Goal: Navigation & Orientation: Find specific page/section

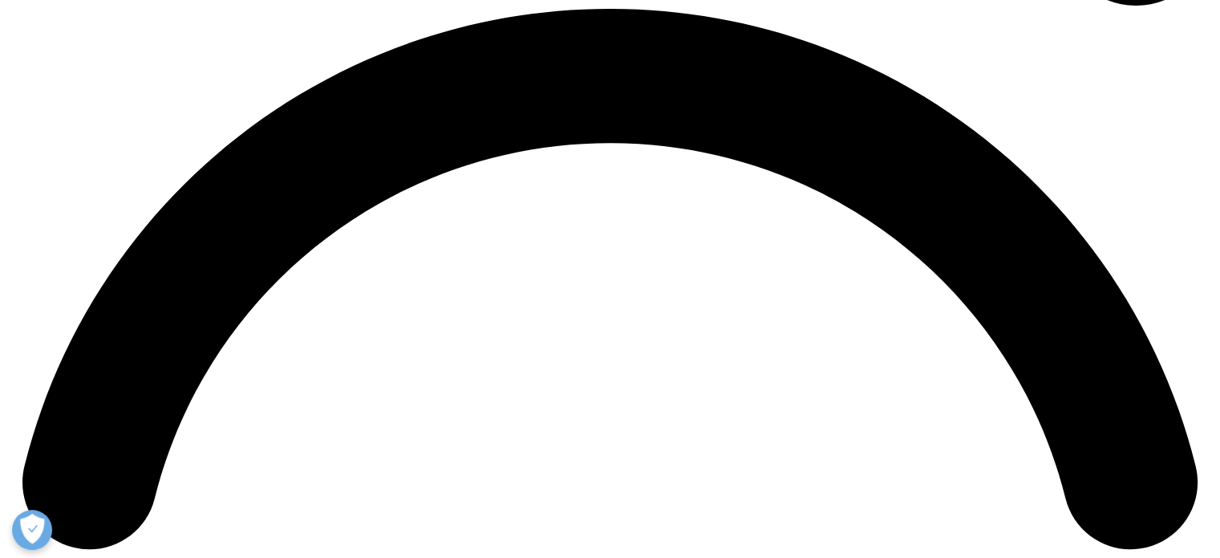
scroll to position [2436, 0]
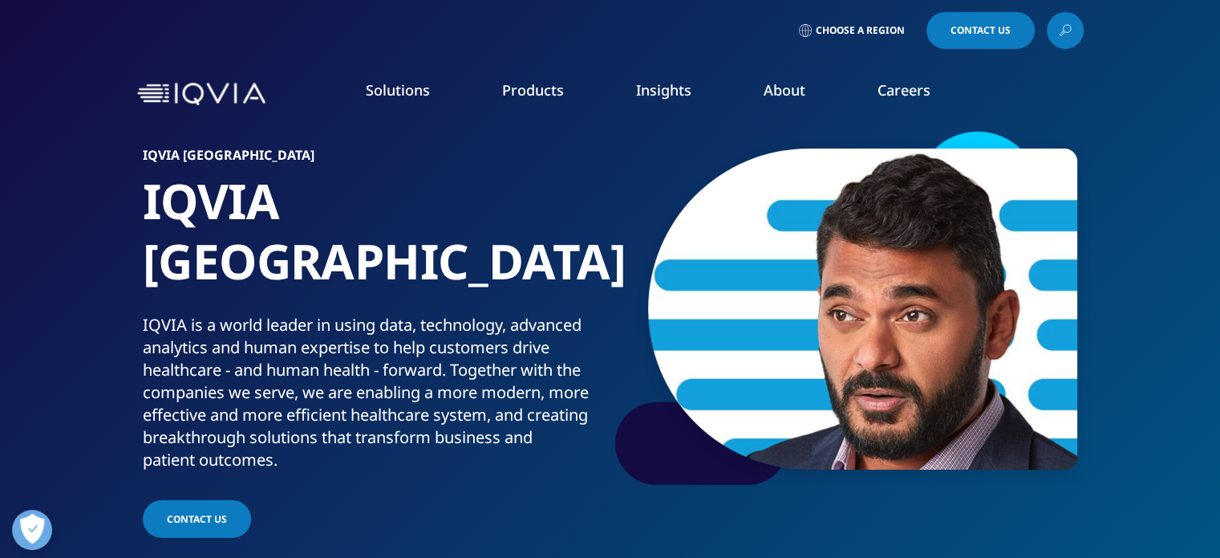
click at [883, 32] on span "Choose a Region" at bounding box center [860, 30] width 89 height 13
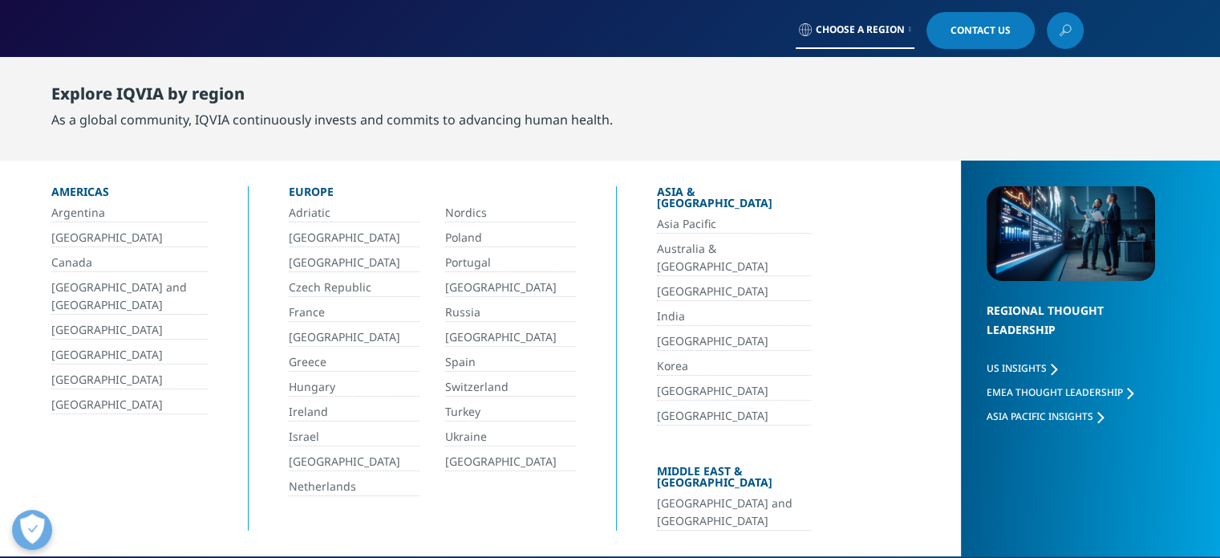
click at [670, 307] on link "India" at bounding box center [734, 316] width 154 height 18
